Goal: Information Seeking & Learning: Learn about a topic

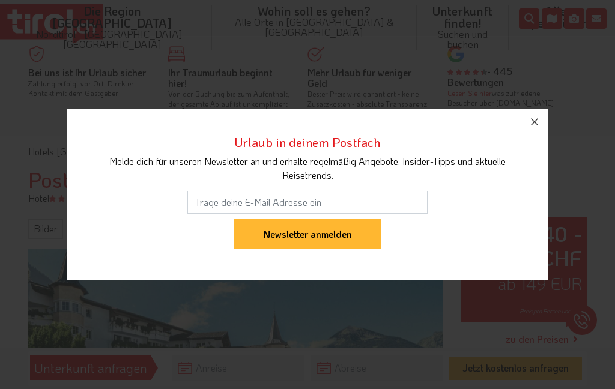
click at [532, 126] on icon "button" at bounding box center [535, 122] width 14 height 14
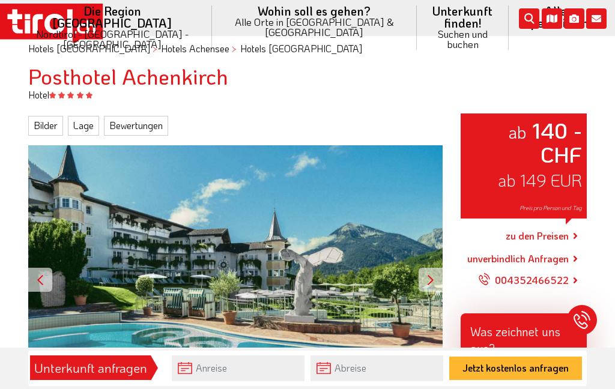
scroll to position [103, 0]
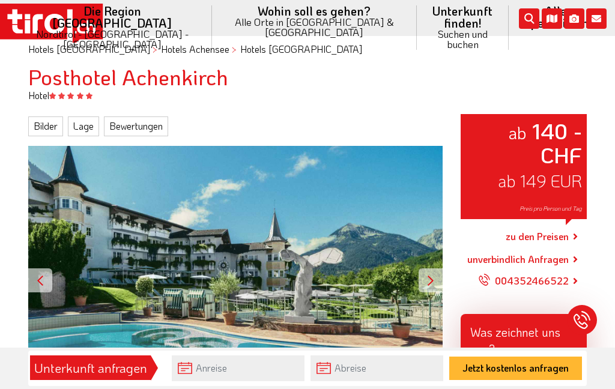
click at [45, 118] on link "Bilder" at bounding box center [45, 126] width 35 height 19
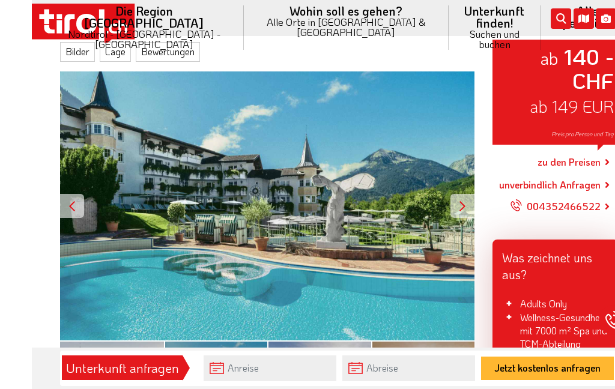
scroll to position [178, 0]
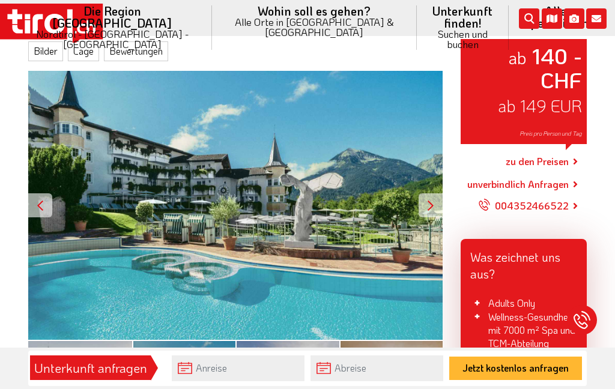
click at [390, 366] on span "Zimmer (4)" at bounding box center [391, 382] width 41 height 32
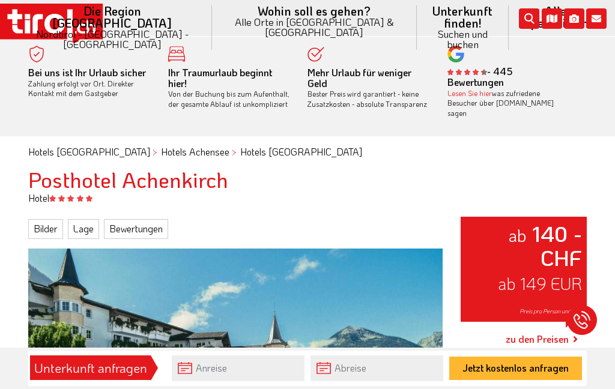
click at [137, 219] on link "Bewertungen" at bounding box center [136, 228] width 64 height 19
